Goal: Transaction & Acquisition: Purchase product/service

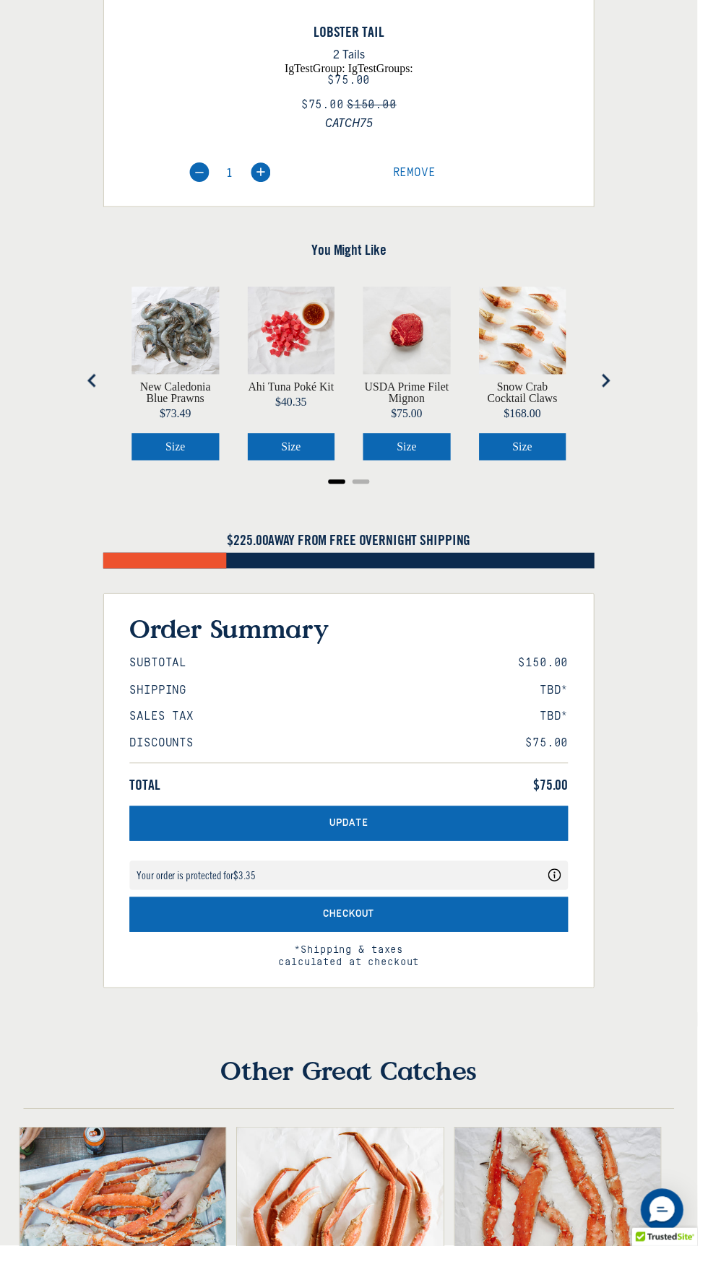
scroll to position [459, 0]
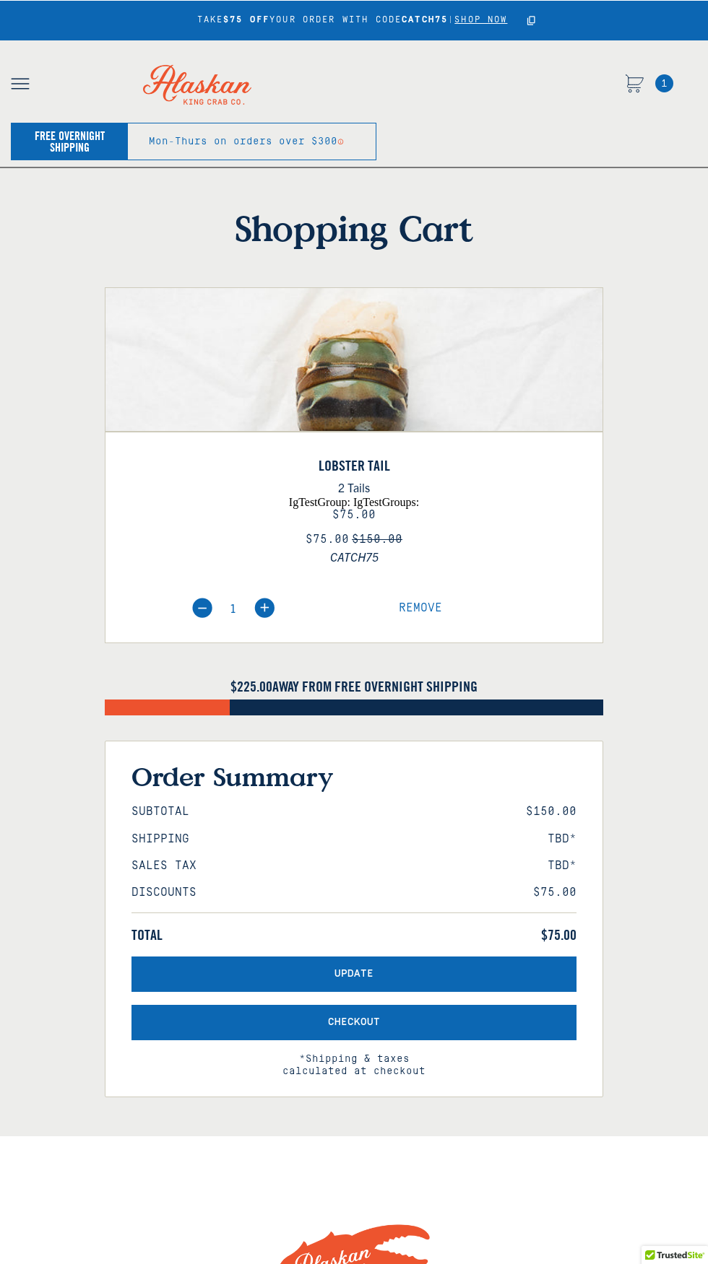
click at [391, 992] on button "Update" at bounding box center [353, 974] width 445 height 35
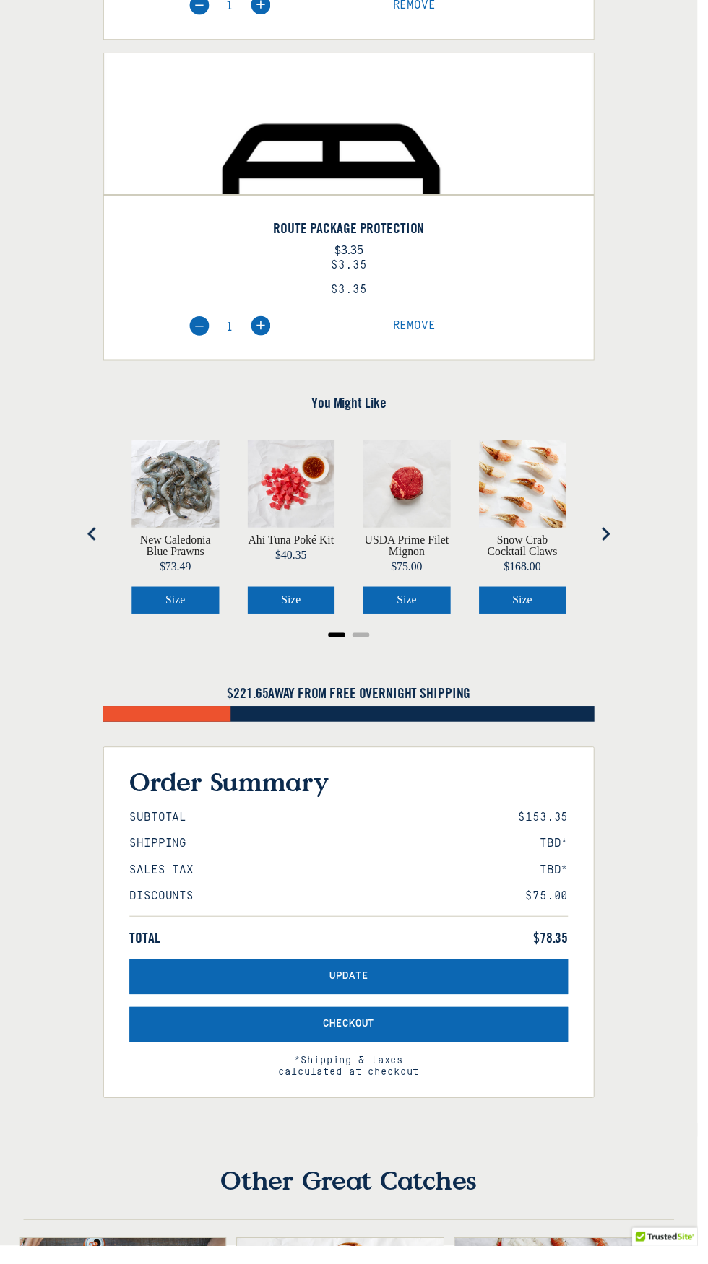
scroll to position [604, 0]
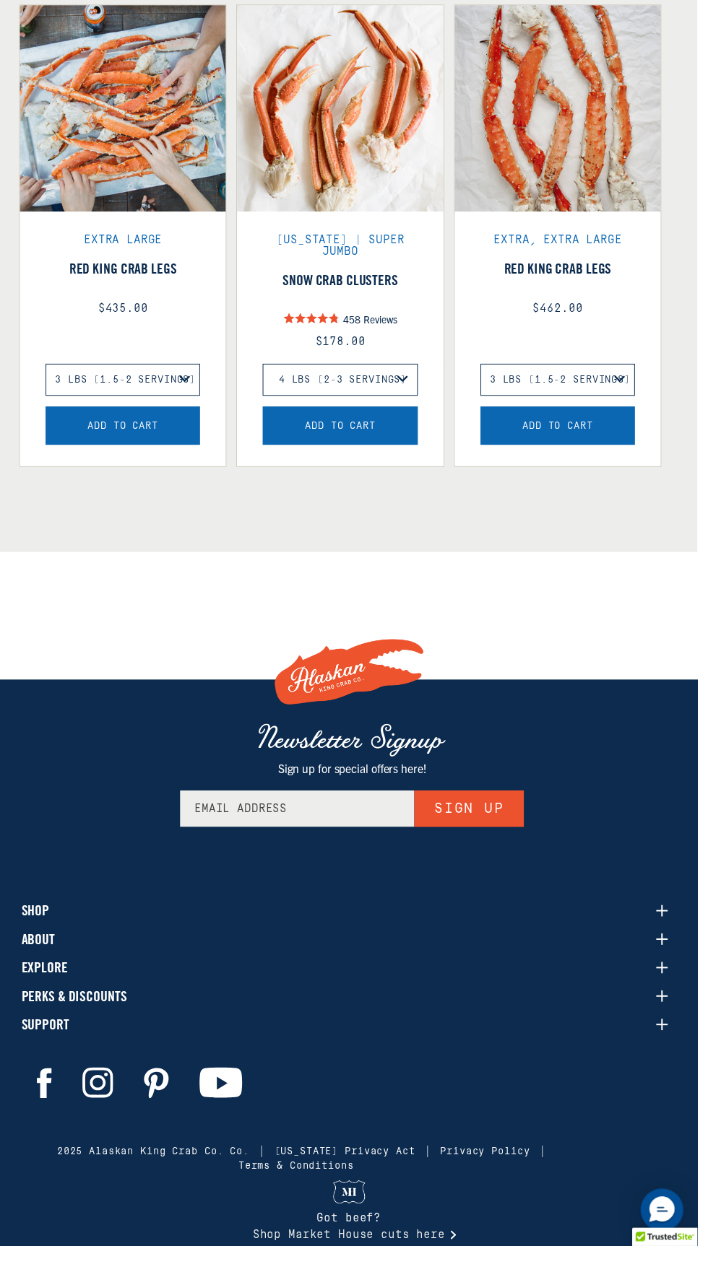
scroll to position [391, 0]
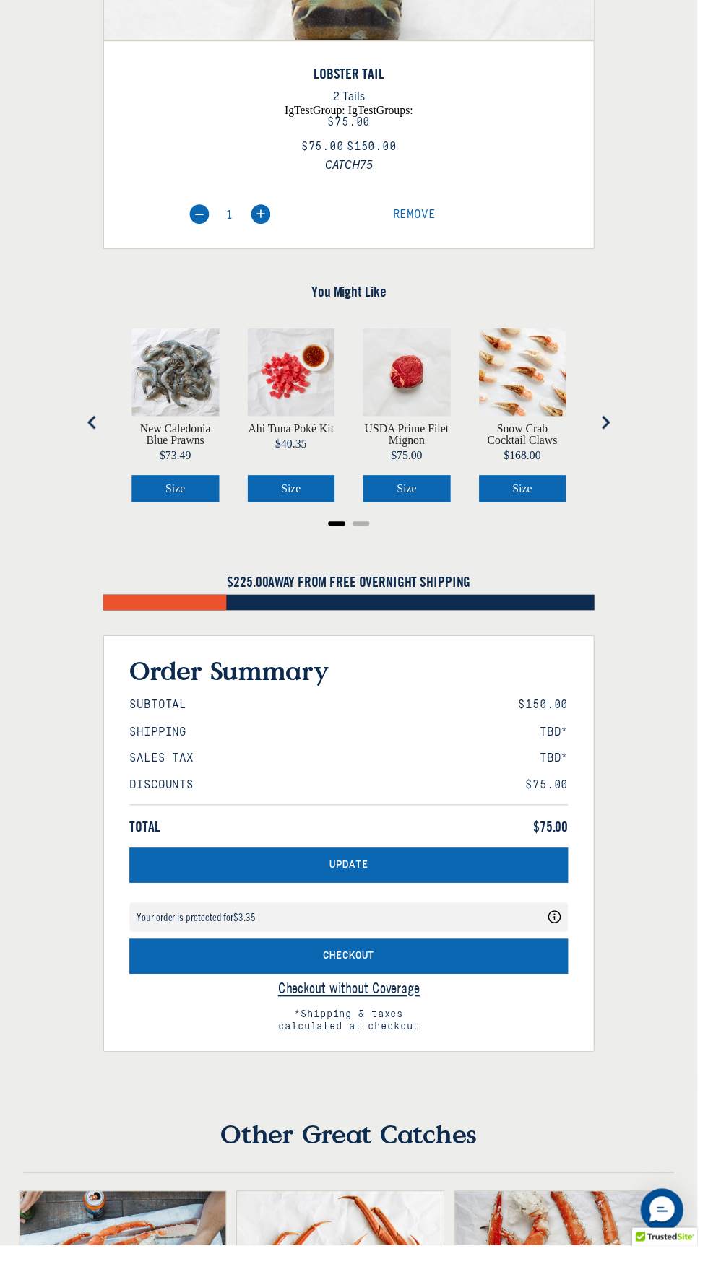
click at [353, 370] on div "New Caledonia Blue Prawns Price $73.49 Size Ahi Tuna Poké Kit Price $40.35 Size…" at bounding box center [353, 421] width 469 height 205
